Goal: Information Seeking & Learning: Learn about a topic

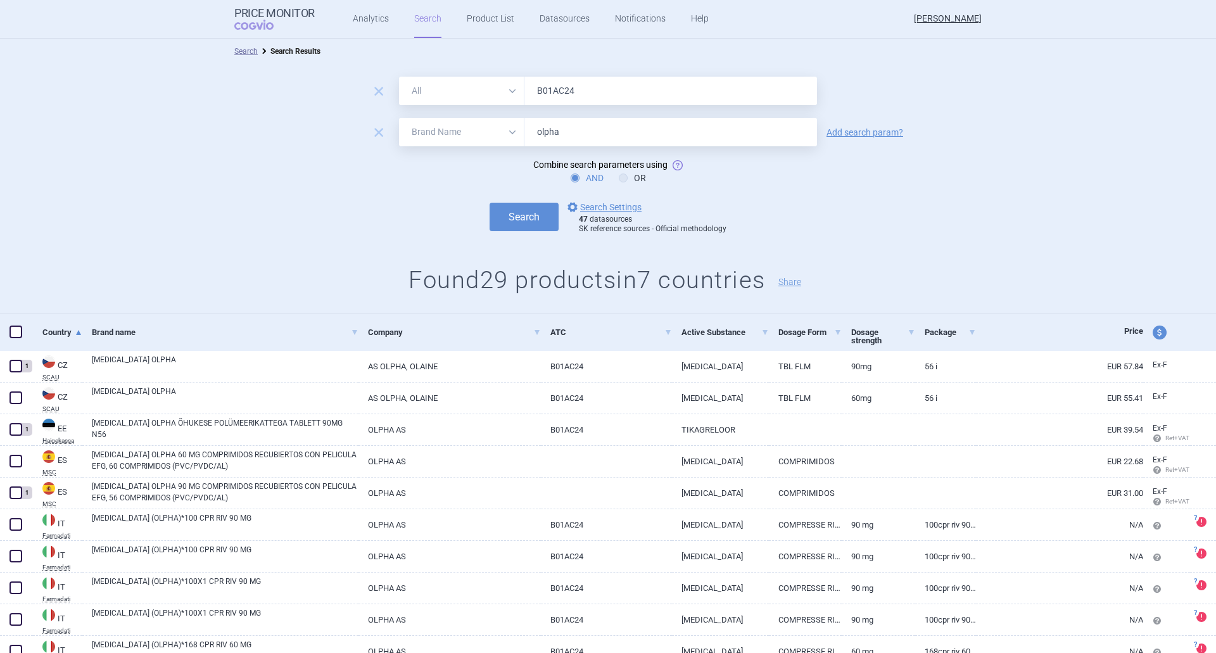
select select "brandName"
click at [481, 12] on link "Product List" at bounding box center [491, 19] width 48 height 38
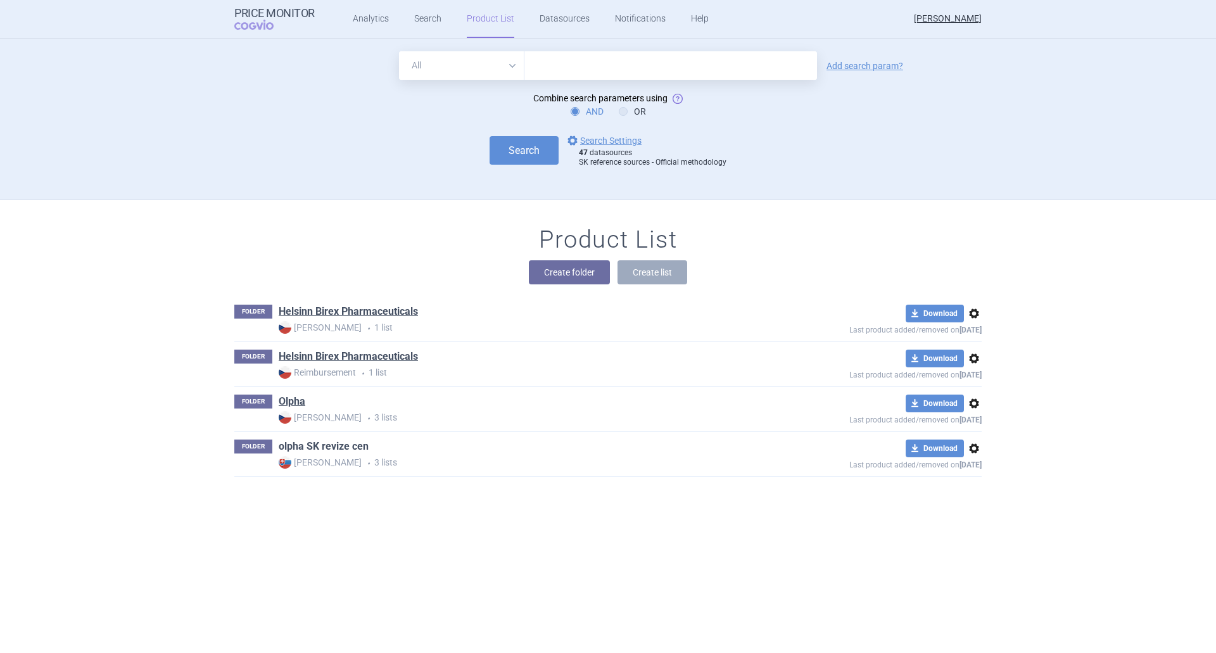
click at [290, 449] on link "olpha SK revize cen" at bounding box center [324, 447] width 90 height 14
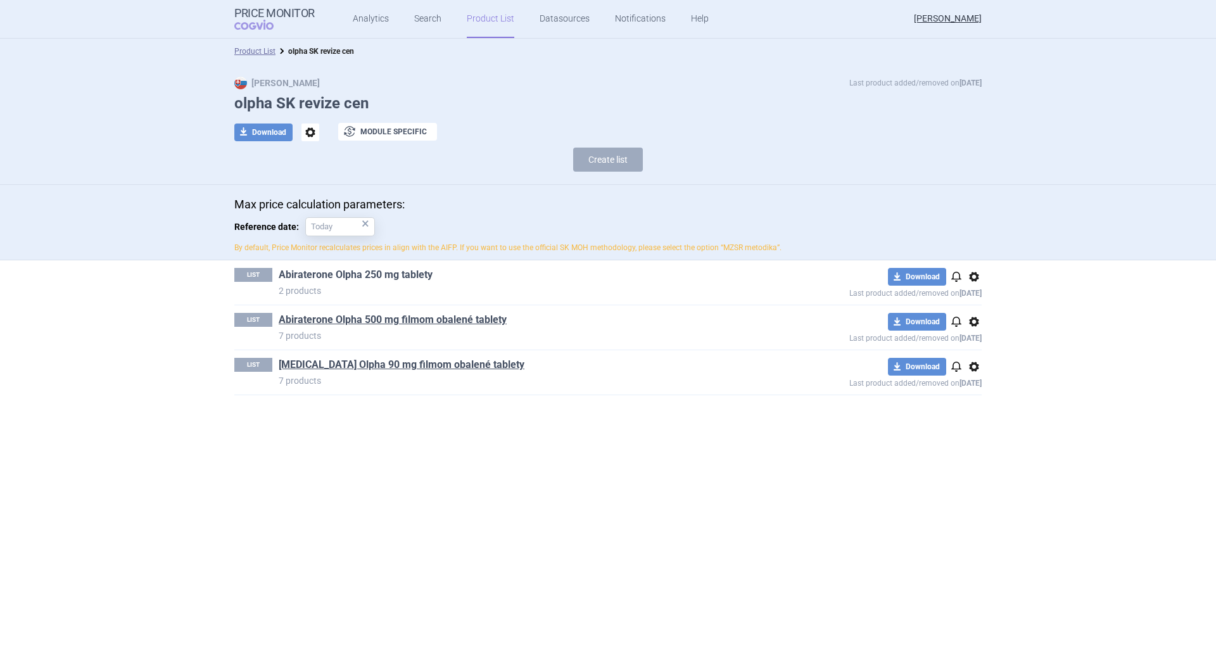
click at [375, 275] on link "Abiraterone Olpha 250 mg tablety" at bounding box center [356, 275] width 154 height 14
click at [331, 319] on link "Abiraterone Olpha 500 mg filmom obalené tablety" at bounding box center [393, 320] width 228 height 14
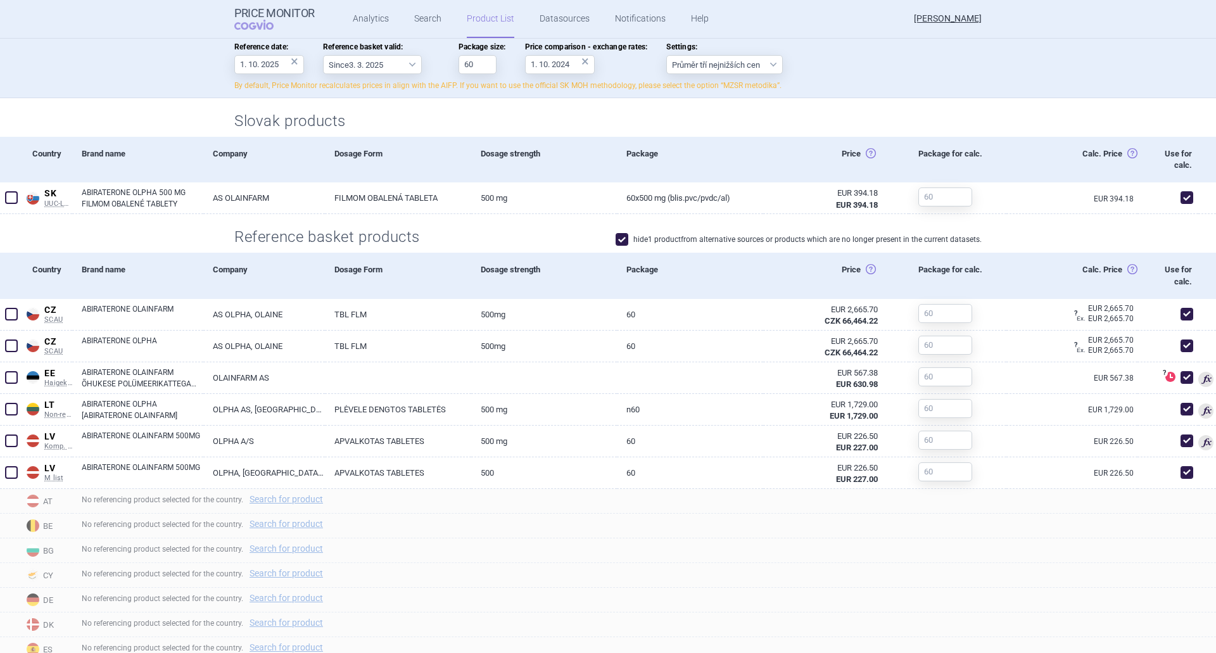
scroll to position [380, 0]
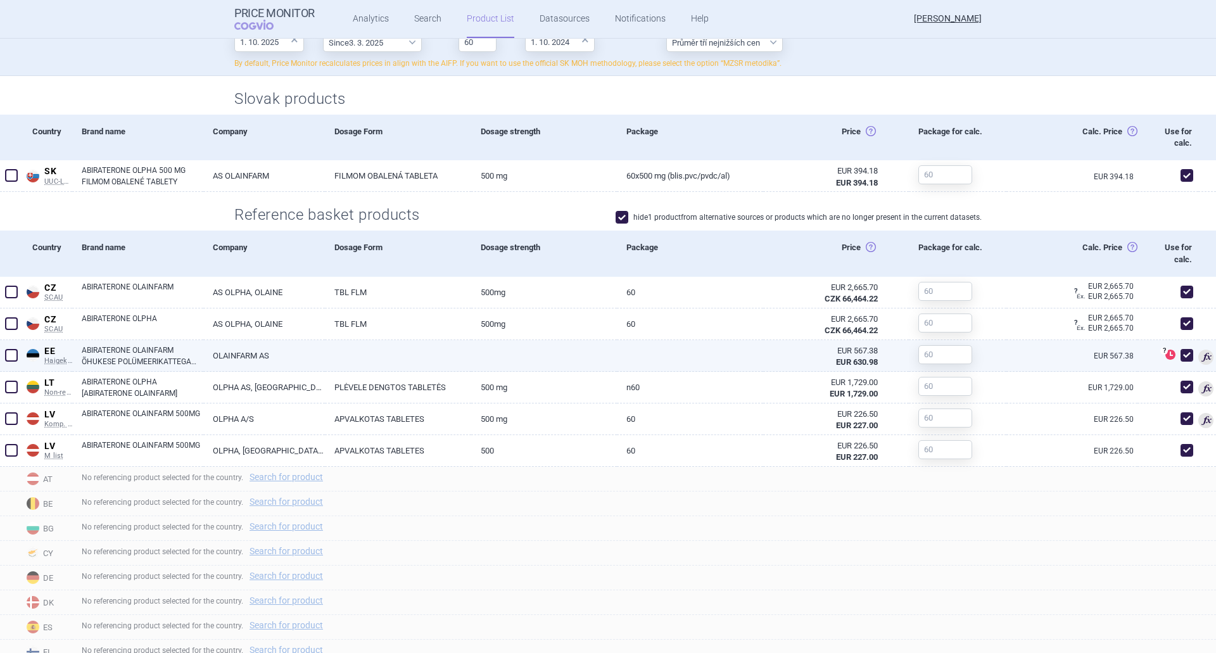
click at [133, 355] on link "ABIRATERONE OLAINFARM ÕHUKESE POLÜMEERIKATTEGA TABLETT 500MG N60" at bounding box center [143, 356] width 122 height 23
select select "EUR"
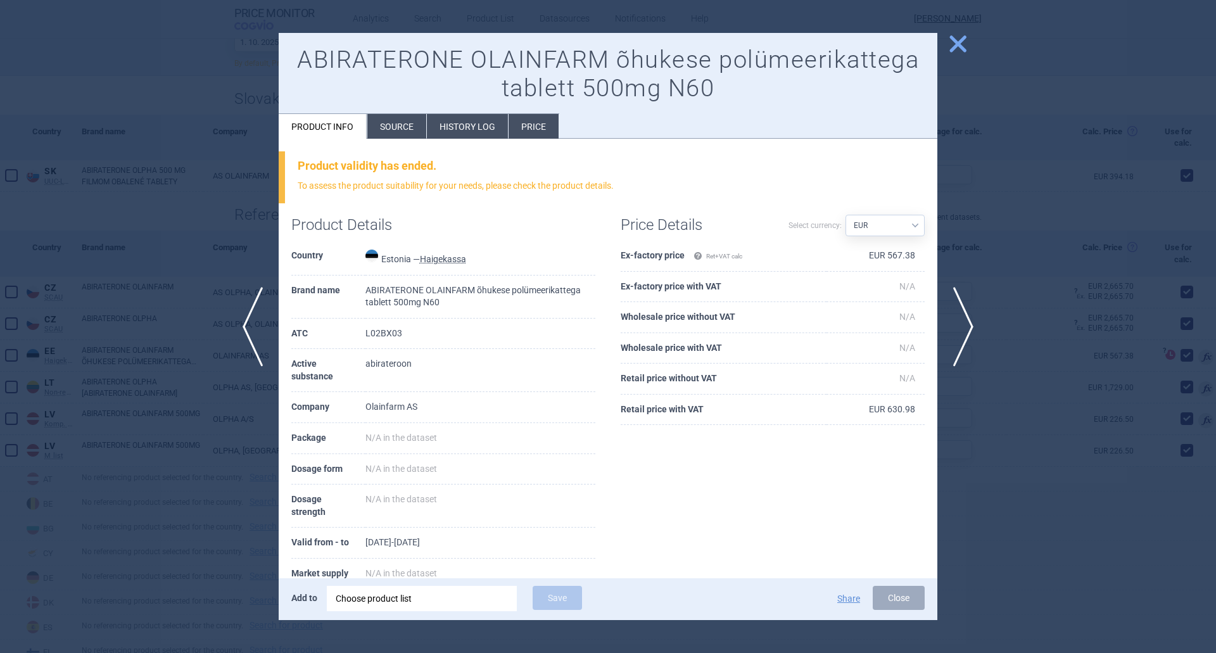
click at [966, 38] on span "close" at bounding box center [958, 44] width 22 height 22
